Goal: Transaction & Acquisition: Book appointment/travel/reservation

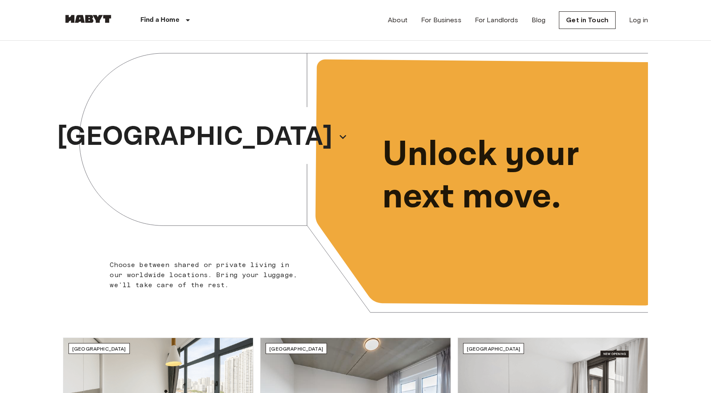
click at [155, 26] on div "Find a Home" at bounding box center [166, 20] width 106 height 40
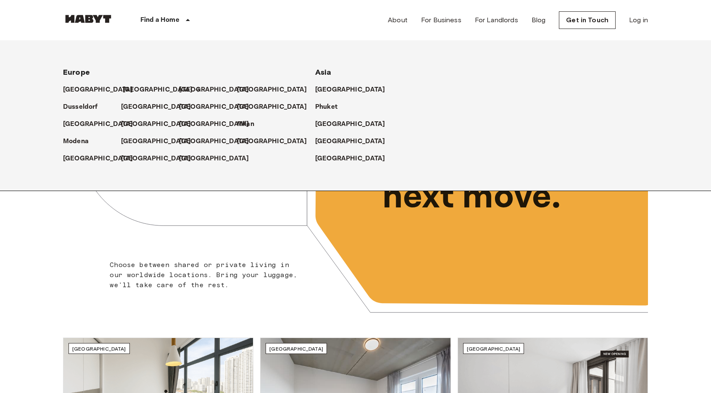
click at [128, 86] on p "[GEOGRAPHIC_DATA]" at bounding box center [158, 90] width 70 height 10
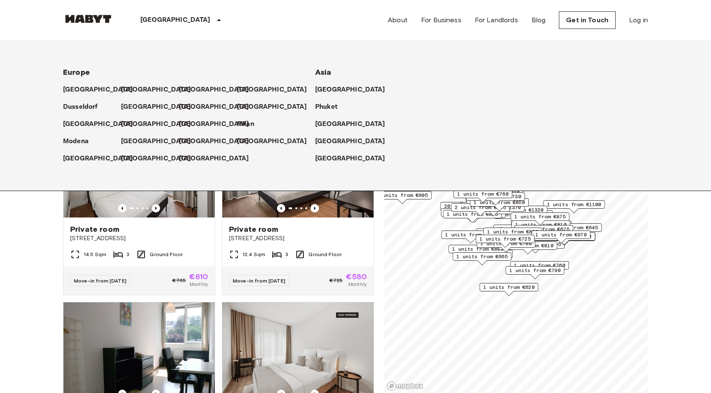
click at [145, 21] on p "[GEOGRAPHIC_DATA]" at bounding box center [175, 20] width 70 height 10
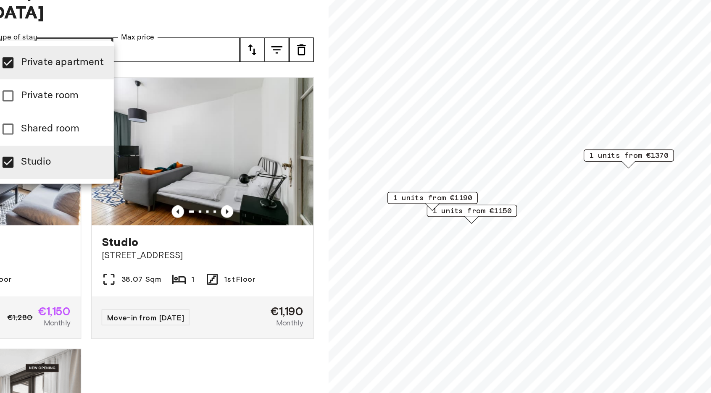
click at [493, 209] on div at bounding box center [355, 196] width 711 height 393
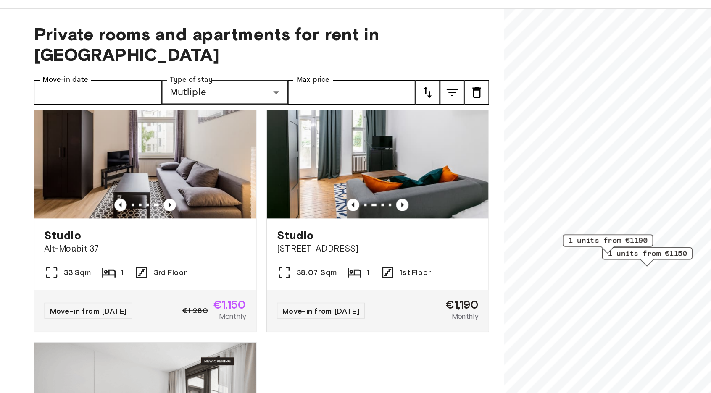
scroll to position [69, 0]
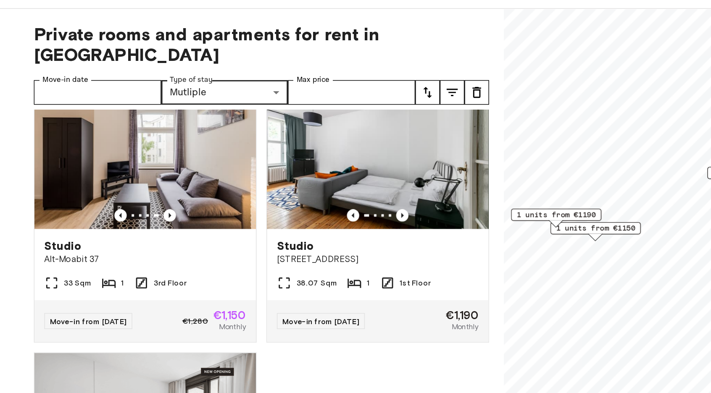
scroll to position [27, 0]
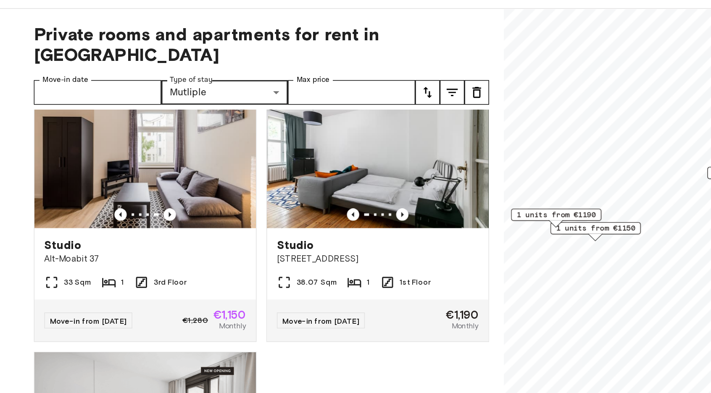
click at [166, 92] on div "**********" at bounding box center [218, 217] width 311 height 353
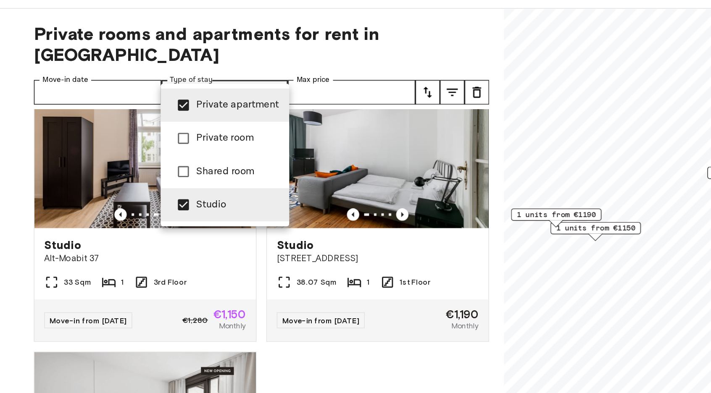
type input "******"
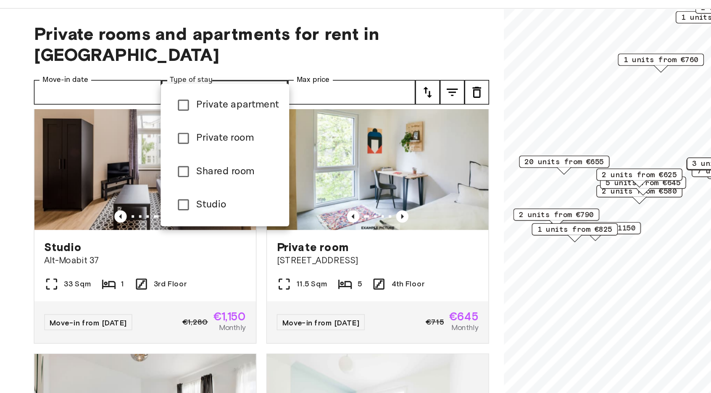
type input "******"
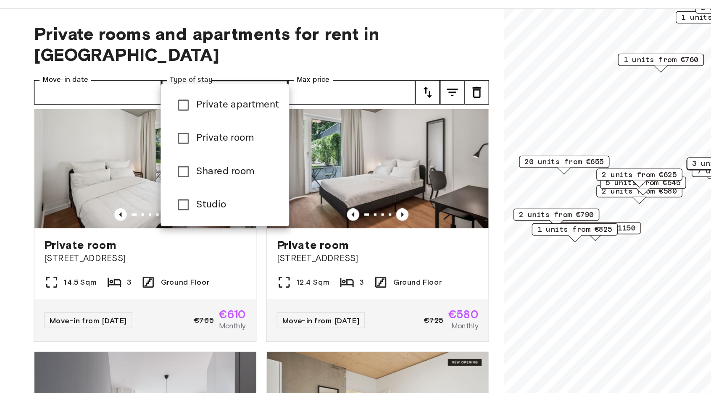
scroll to position [1511, 0]
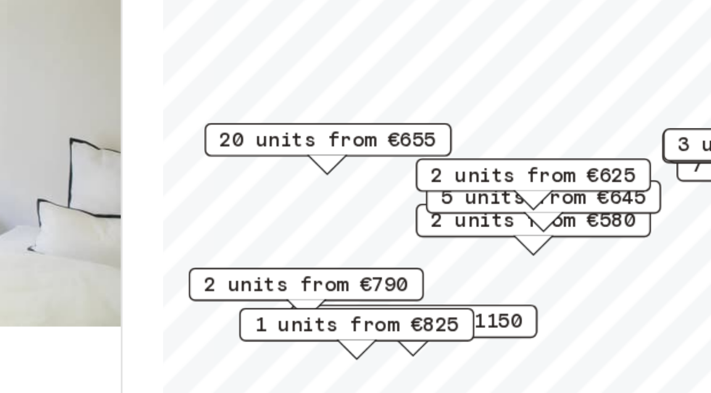
click at [491, 166] on div at bounding box center [355, 196] width 711 height 393
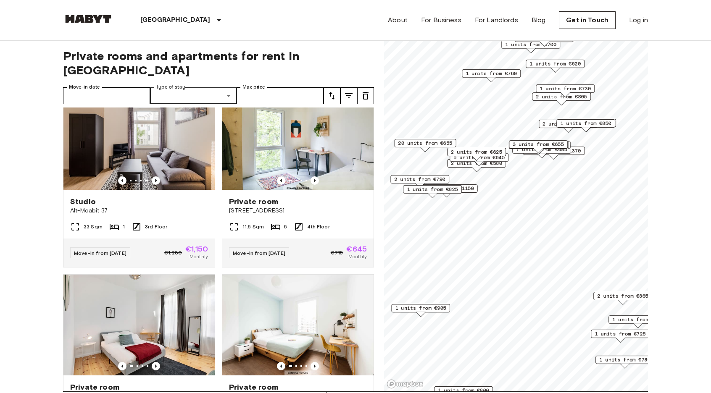
scroll to position [3, 0]
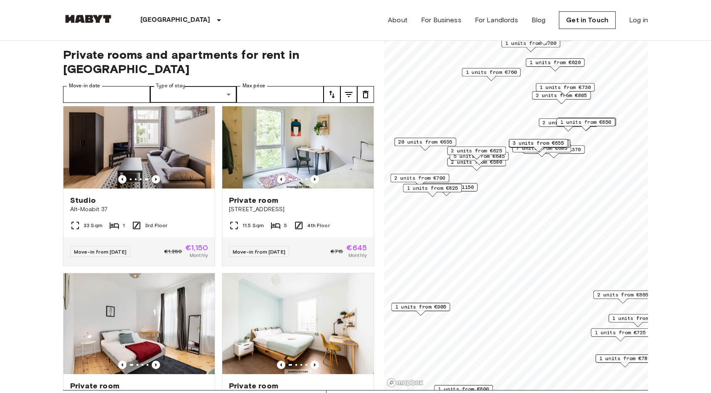
click at [491, 168] on div "2 units from €580" at bounding box center [476, 164] width 59 height 13
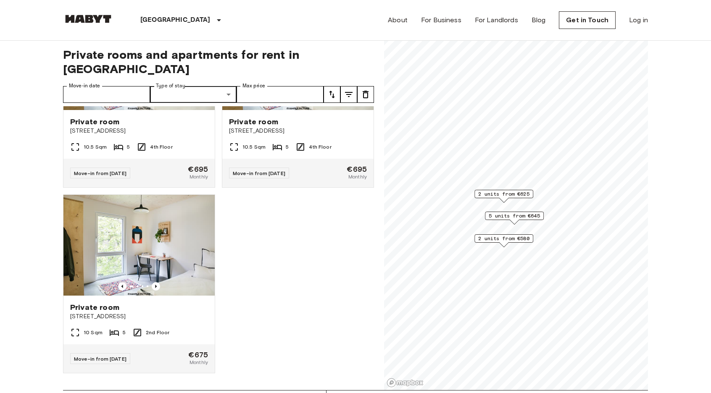
scroll to position [255, 0]
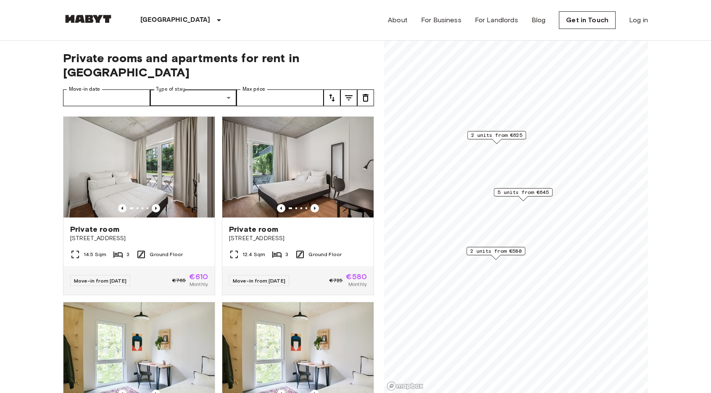
click at [506, 250] on span "2 units from €580" at bounding box center [495, 251] width 51 height 8
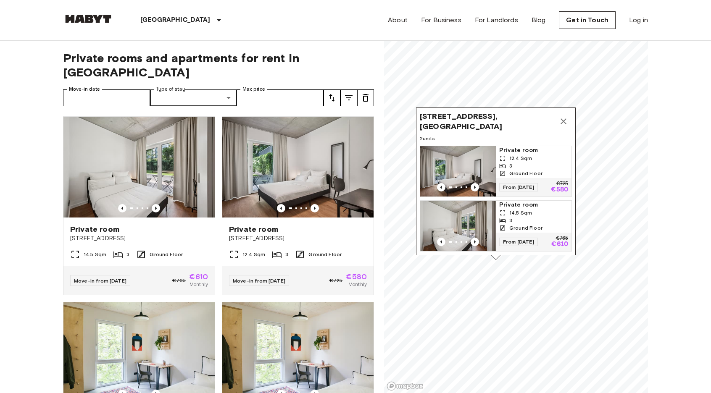
click at [564, 126] on icon "Map marker" at bounding box center [563, 121] width 10 height 10
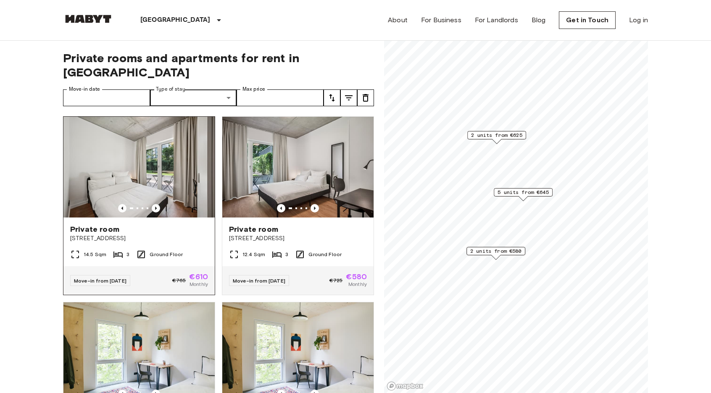
click at [88, 204] on div at bounding box center [138, 208] width 151 height 8
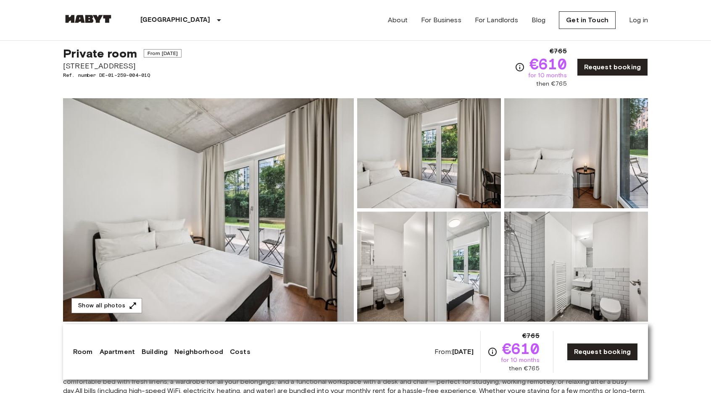
scroll to position [19, 0]
